Goal: Information Seeking & Learning: Find specific page/section

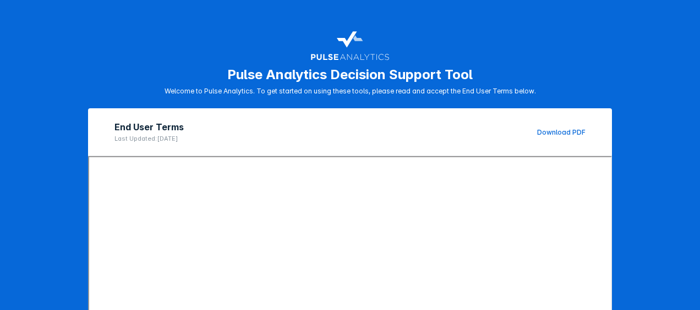
scroll to position [212, 0]
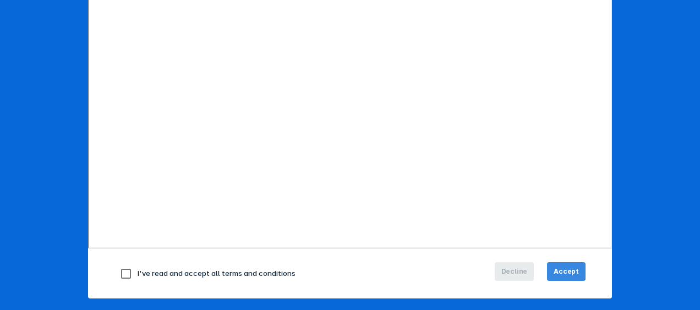
click at [564, 273] on span "Accept" at bounding box center [565, 272] width 25 height 10
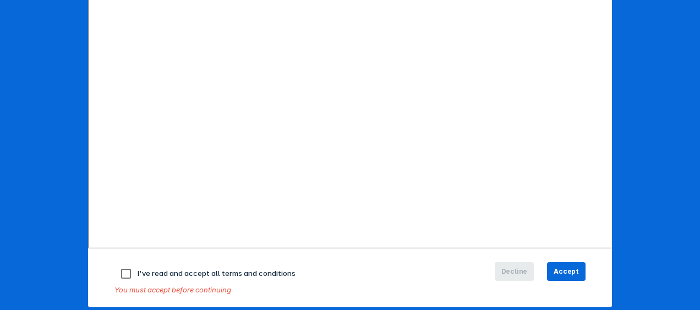
click at [122, 270] on input "checkbox" at bounding box center [125, 273] width 23 height 23
checkbox input "true"
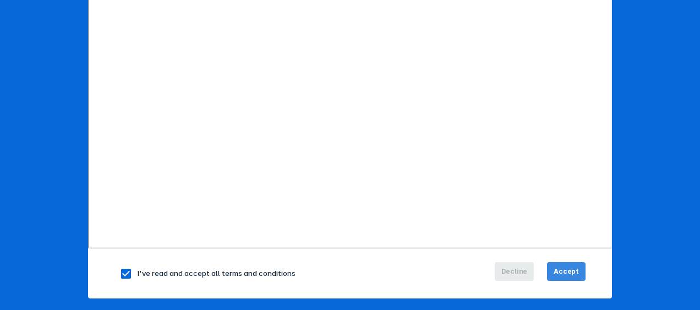
click at [573, 272] on span "Accept" at bounding box center [565, 272] width 25 height 10
click at [563, 271] on span "Accept" at bounding box center [565, 272] width 25 height 10
click at [561, 270] on span "Accept" at bounding box center [565, 272] width 25 height 10
click at [566, 268] on span "Accept" at bounding box center [565, 272] width 25 height 10
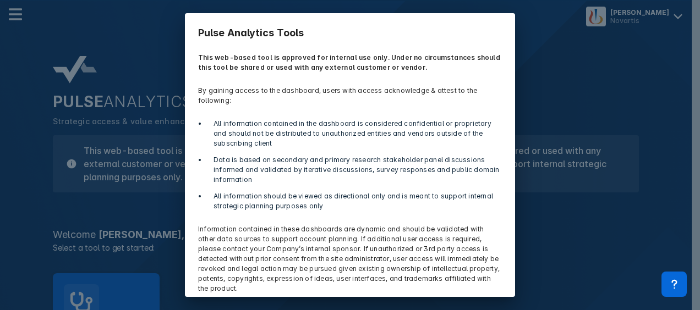
scroll to position [42, 0]
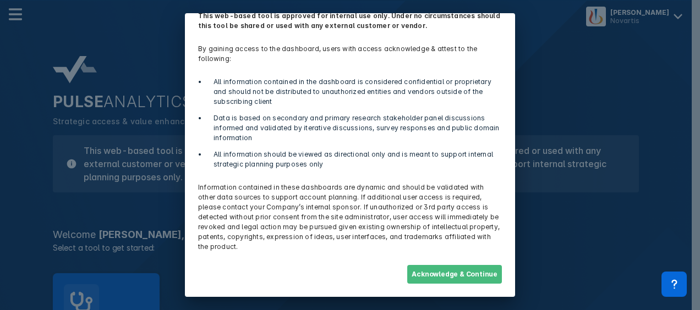
click at [440, 273] on button "Acknowledge & Continue" at bounding box center [454, 274] width 95 height 19
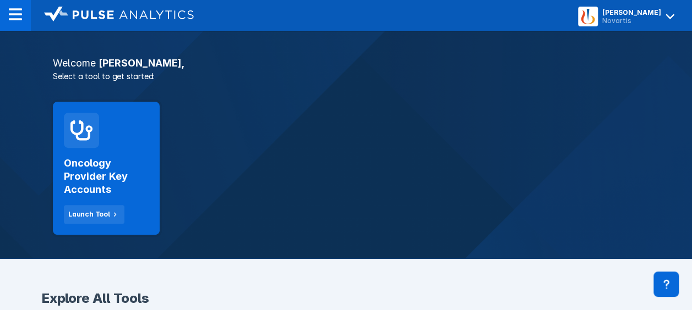
scroll to position [173, 0]
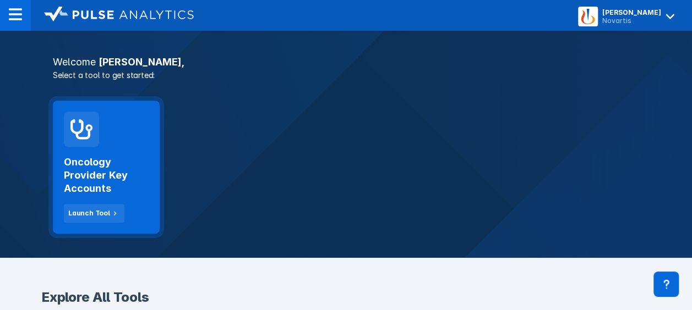
click at [90, 176] on h2 "Oncology Provider Key Accounts" at bounding box center [106, 176] width 85 height 40
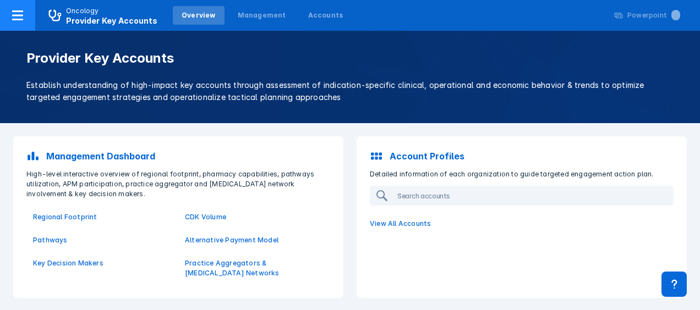
click at [18, 13] on icon at bounding box center [17, 15] width 13 height 13
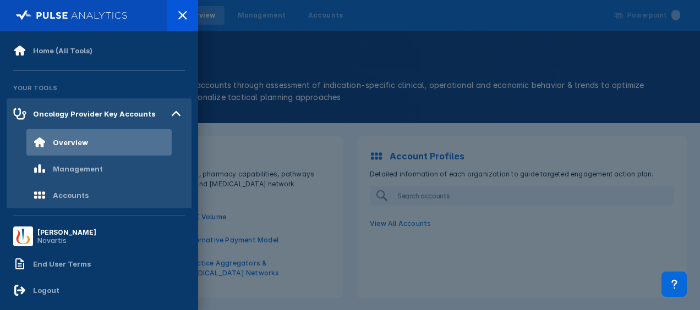
click at [260, 128] on div at bounding box center [350, 155] width 700 height 310
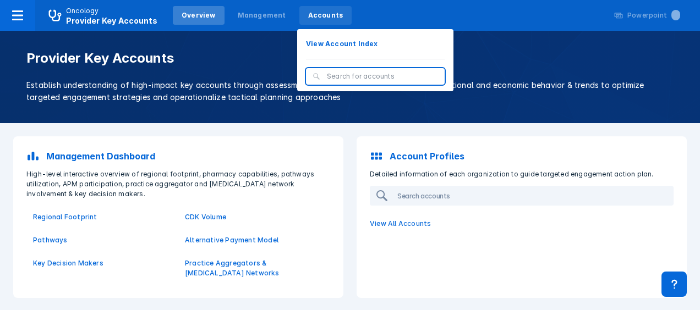
click at [309, 13] on div "Accounts" at bounding box center [325, 15] width 35 height 10
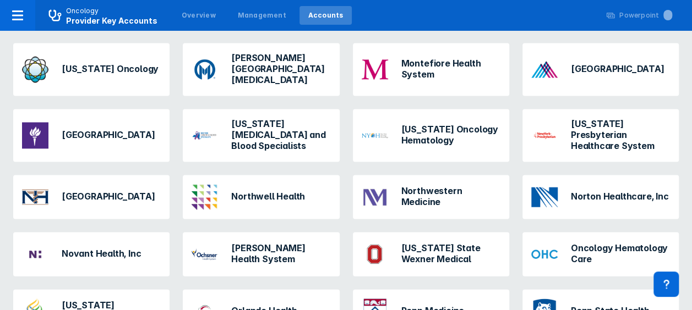
scroll to position [1041, 0]
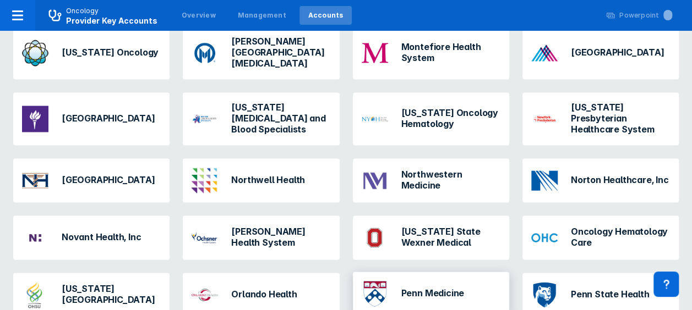
click at [411, 288] on h3 "Penn Medicine" at bounding box center [432, 293] width 63 height 11
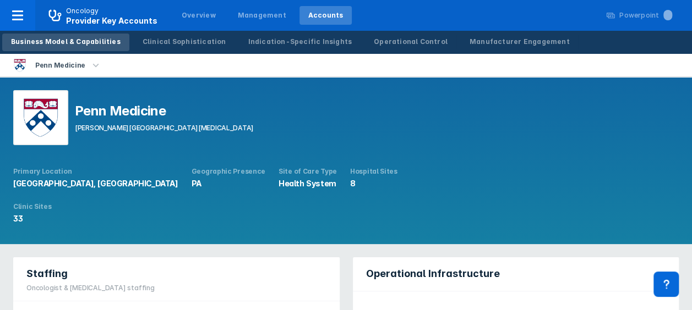
click at [91, 64] on icon "button" at bounding box center [96, 65] width 12 height 12
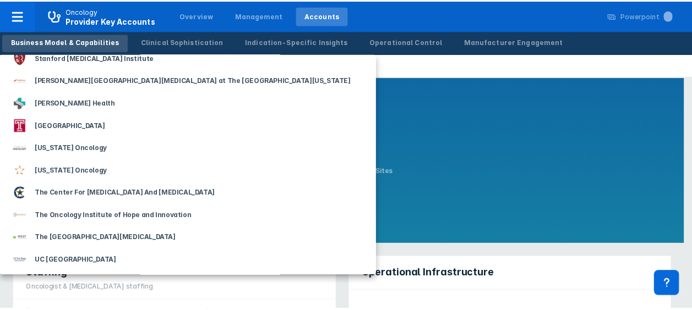
scroll to position [1862, 0]
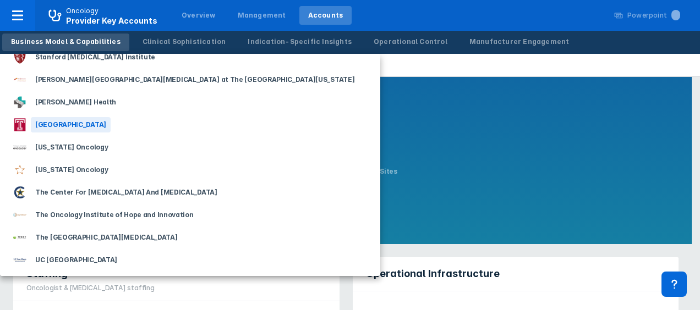
click at [49, 124] on div "Temple University" at bounding box center [71, 124] width 80 height 15
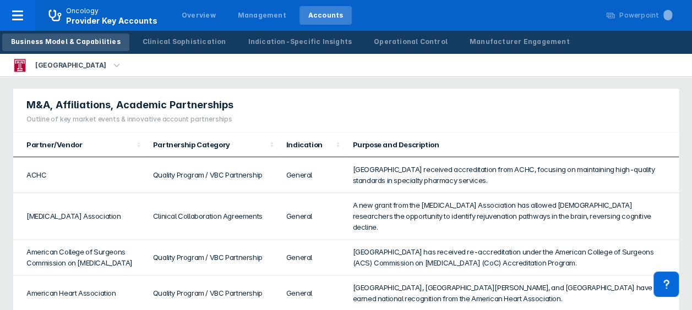
scroll to position [582, 0]
